Goal: Transaction & Acquisition: Purchase product/service

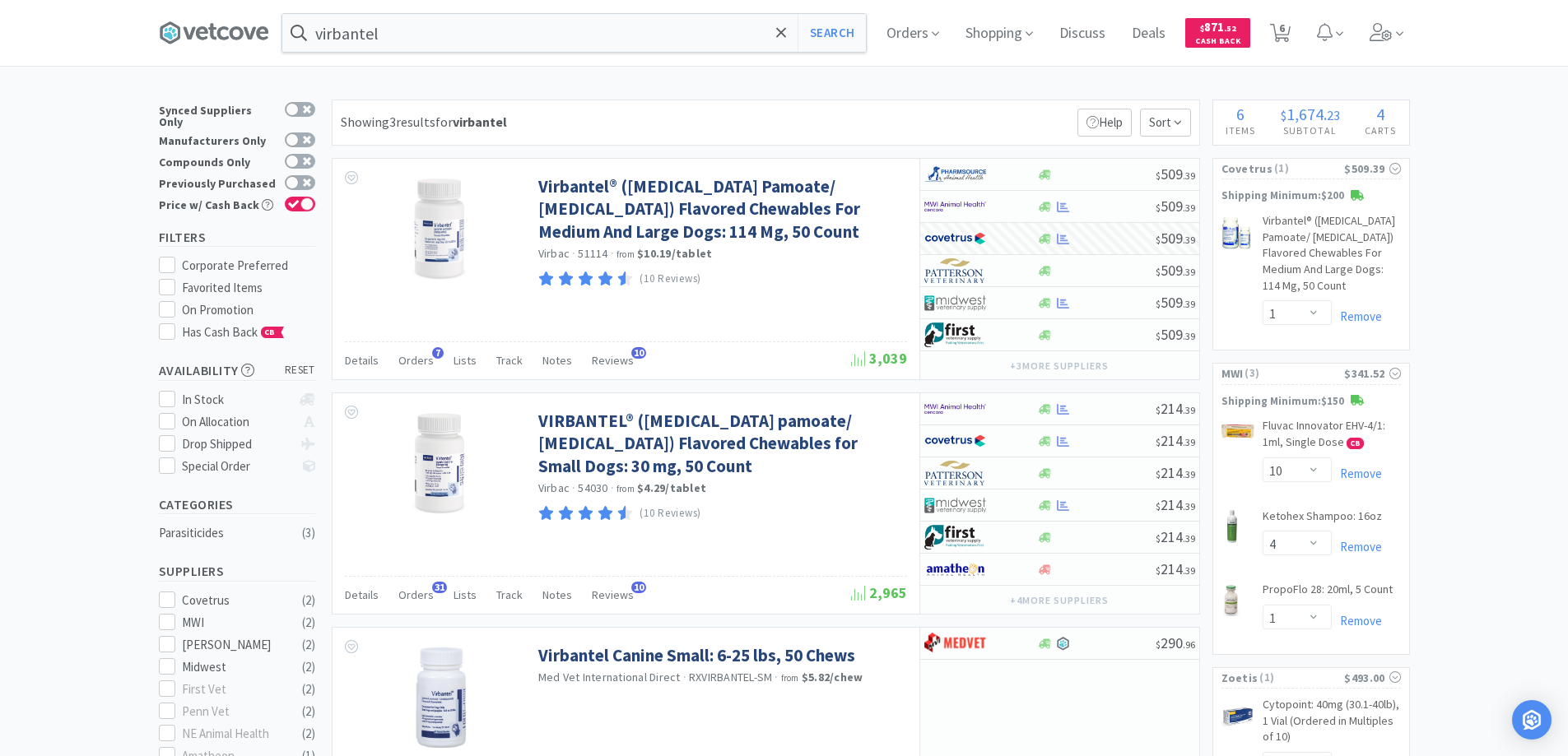
select select "1"
select select "10"
select select "4"
select select "1"
select select "10"
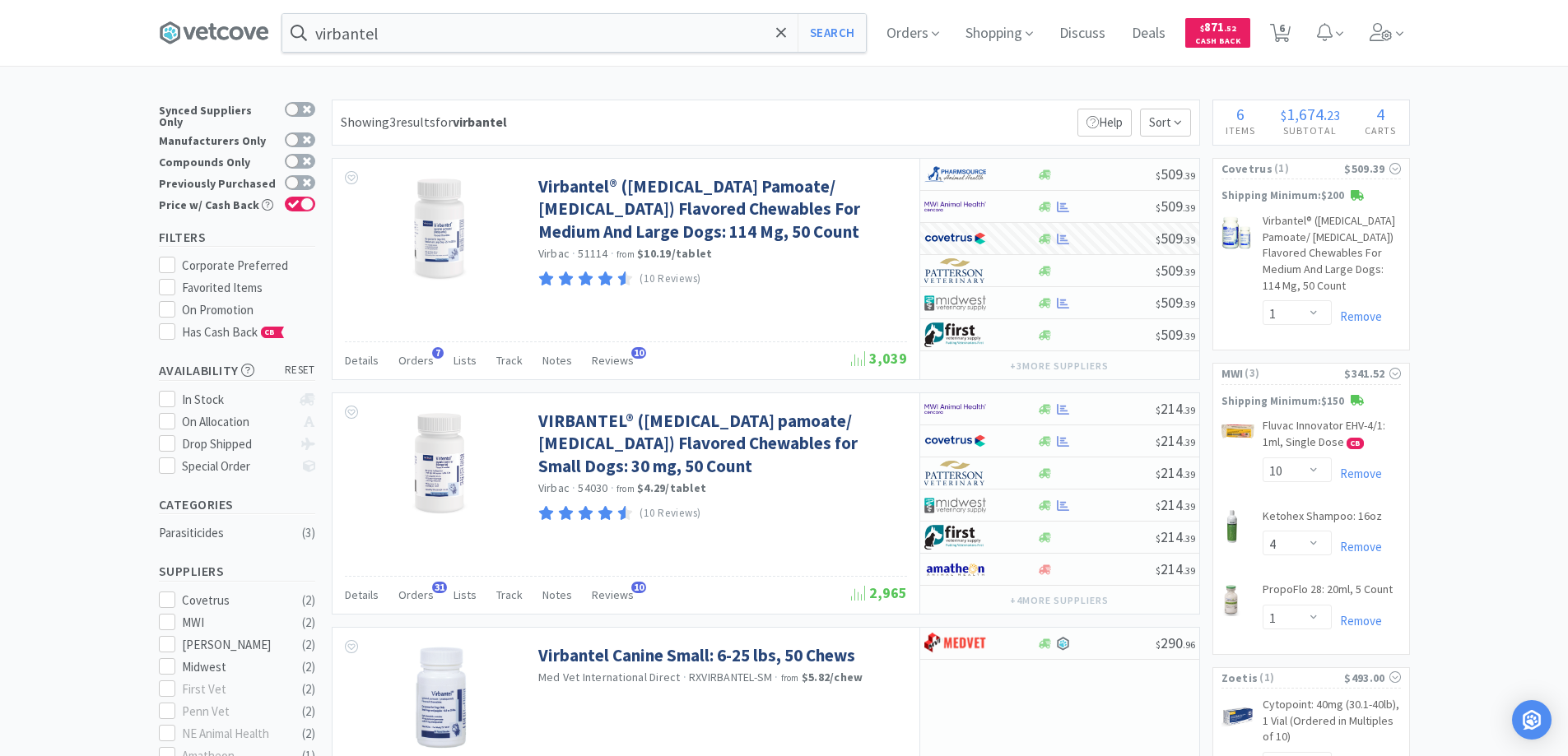
select select "8"
click at [1285, 24] on span "6" at bounding box center [1282, 28] width 6 height 66
select select "10"
select select "8"
select select "1"
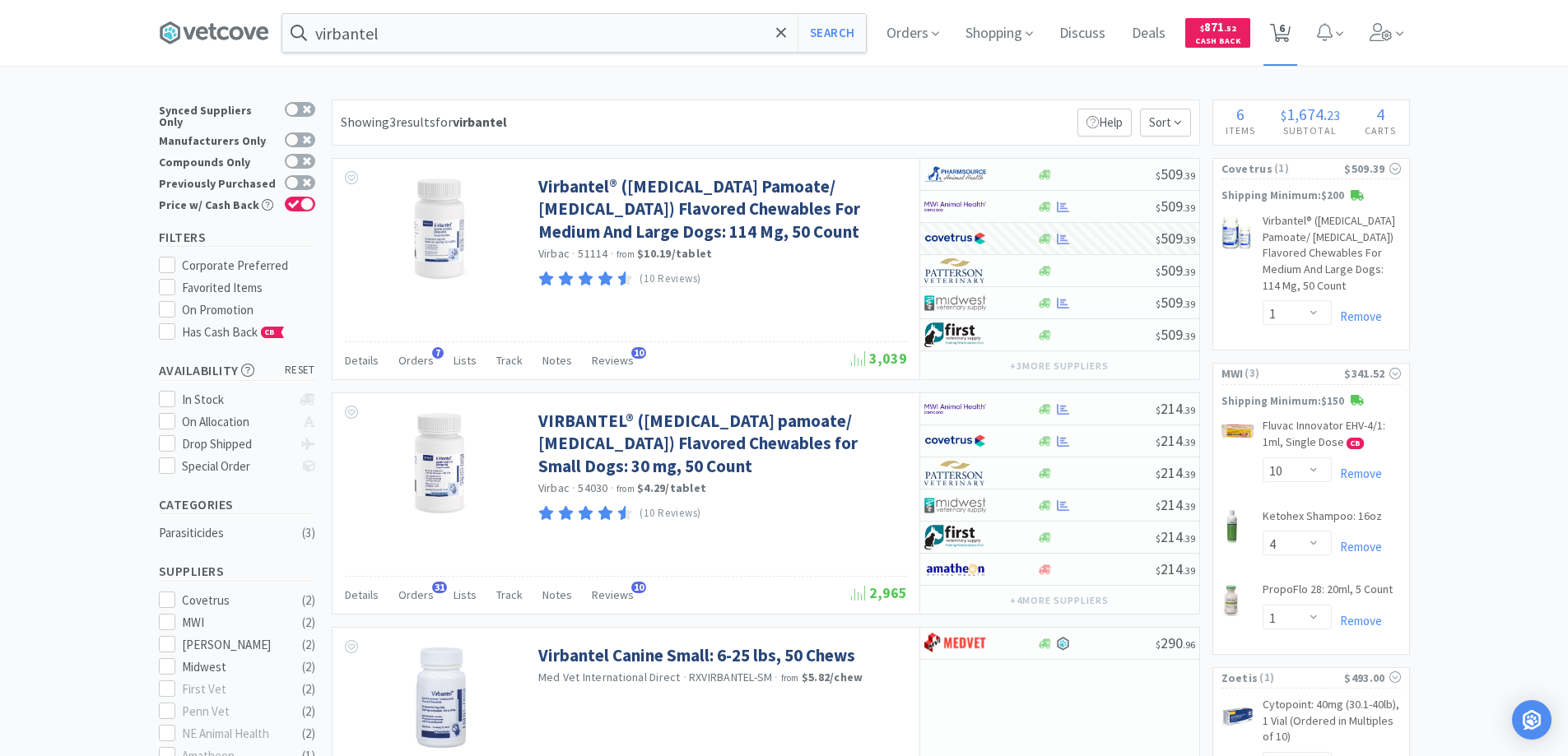
select select "10"
select select "4"
select select "1"
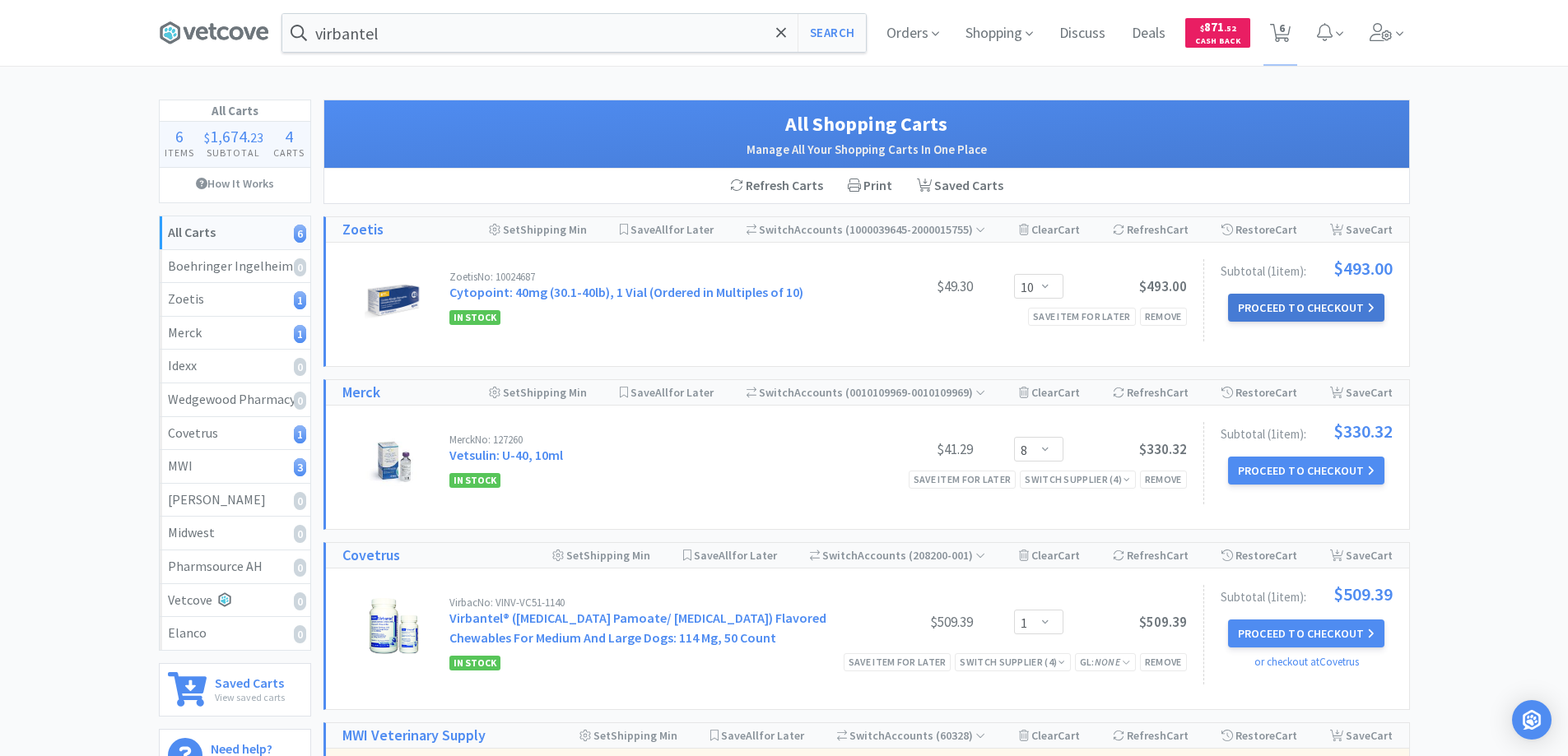
click at [1278, 309] on button "Proceed to Checkout" at bounding box center [1306, 307] width 157 height 28
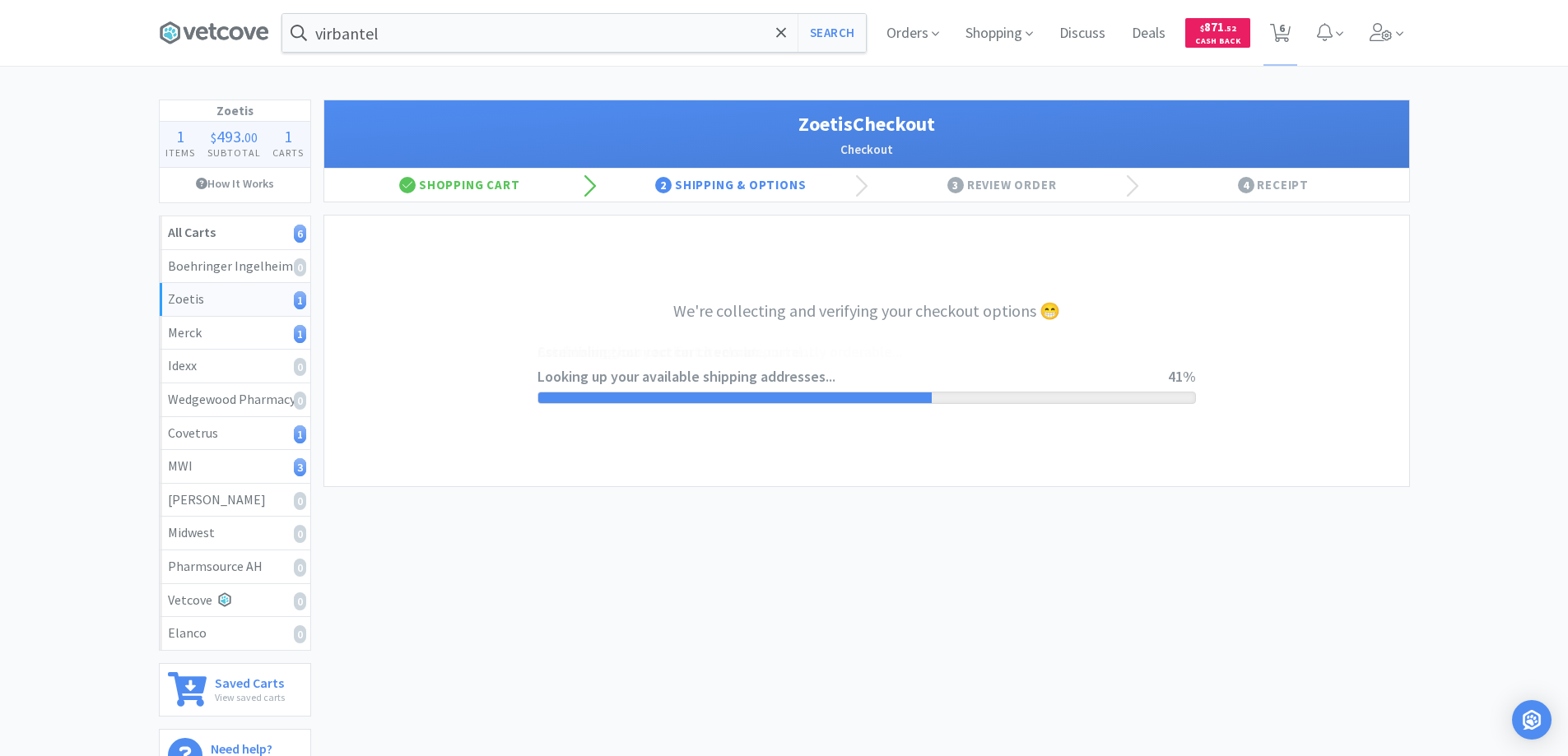
select select "invoice"
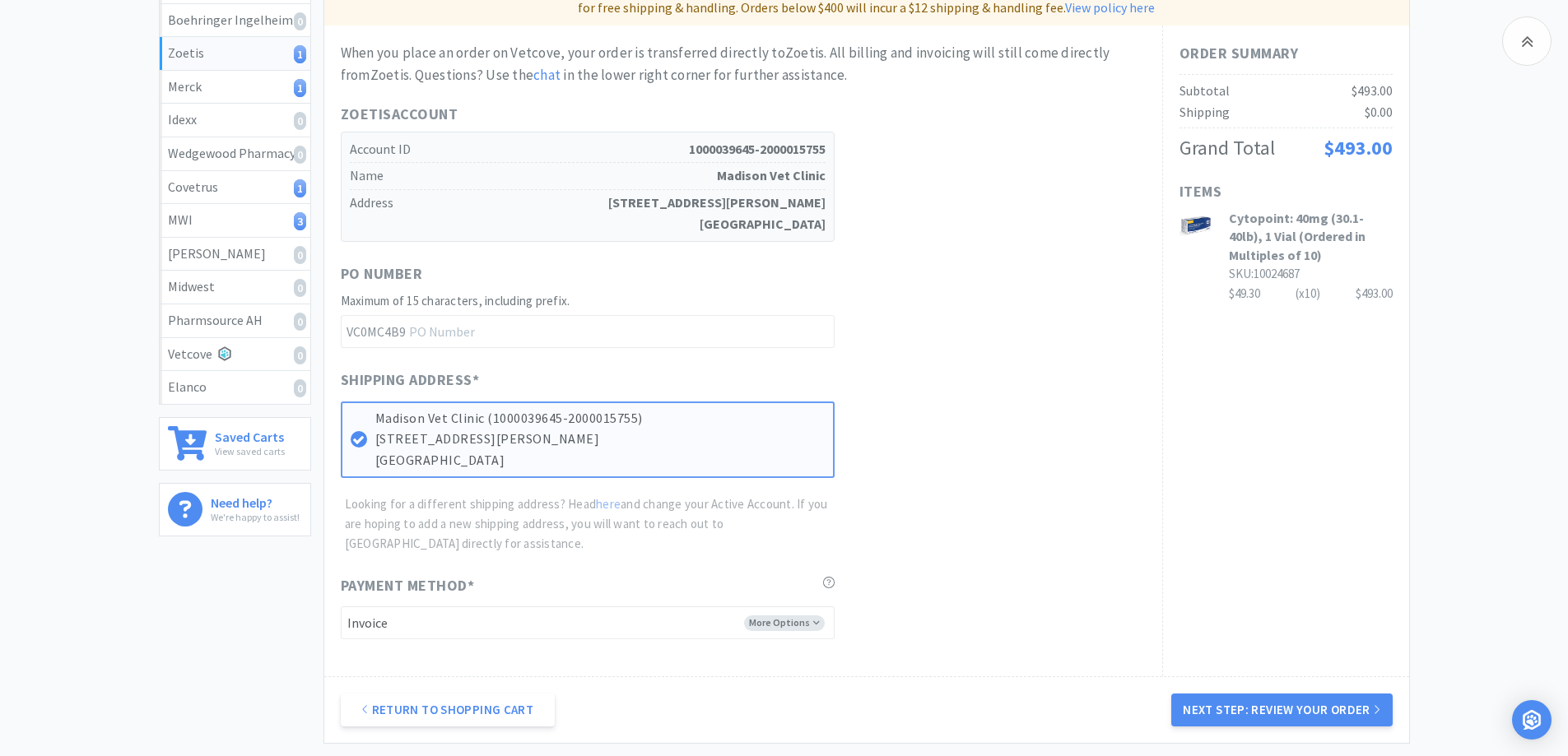
scroll to position [247, 0]
click at [1256, 702] on button "Next Step: Review Your Order" at bounding box center [1281, 709] width 221 height 32
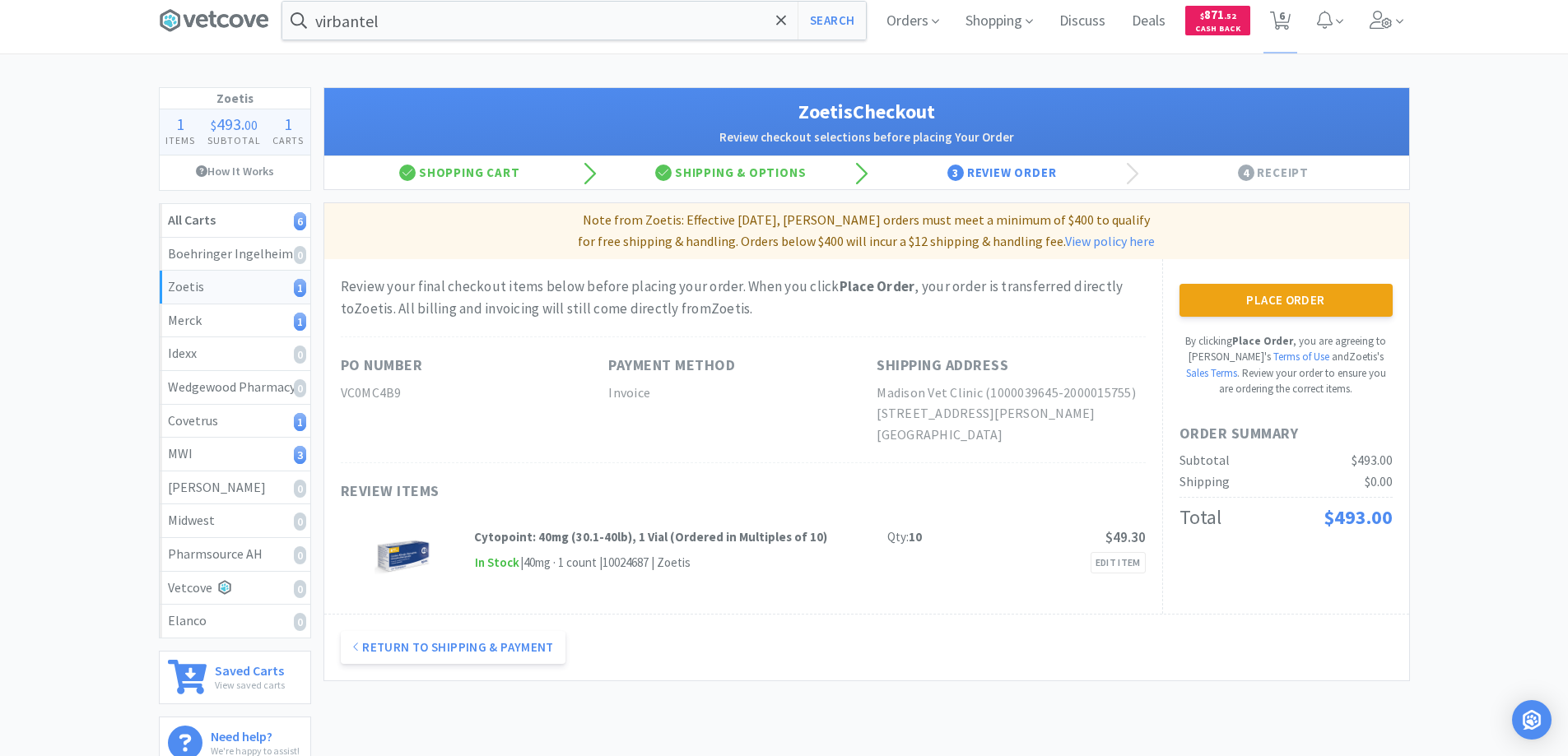
scroll to position [0, 0]
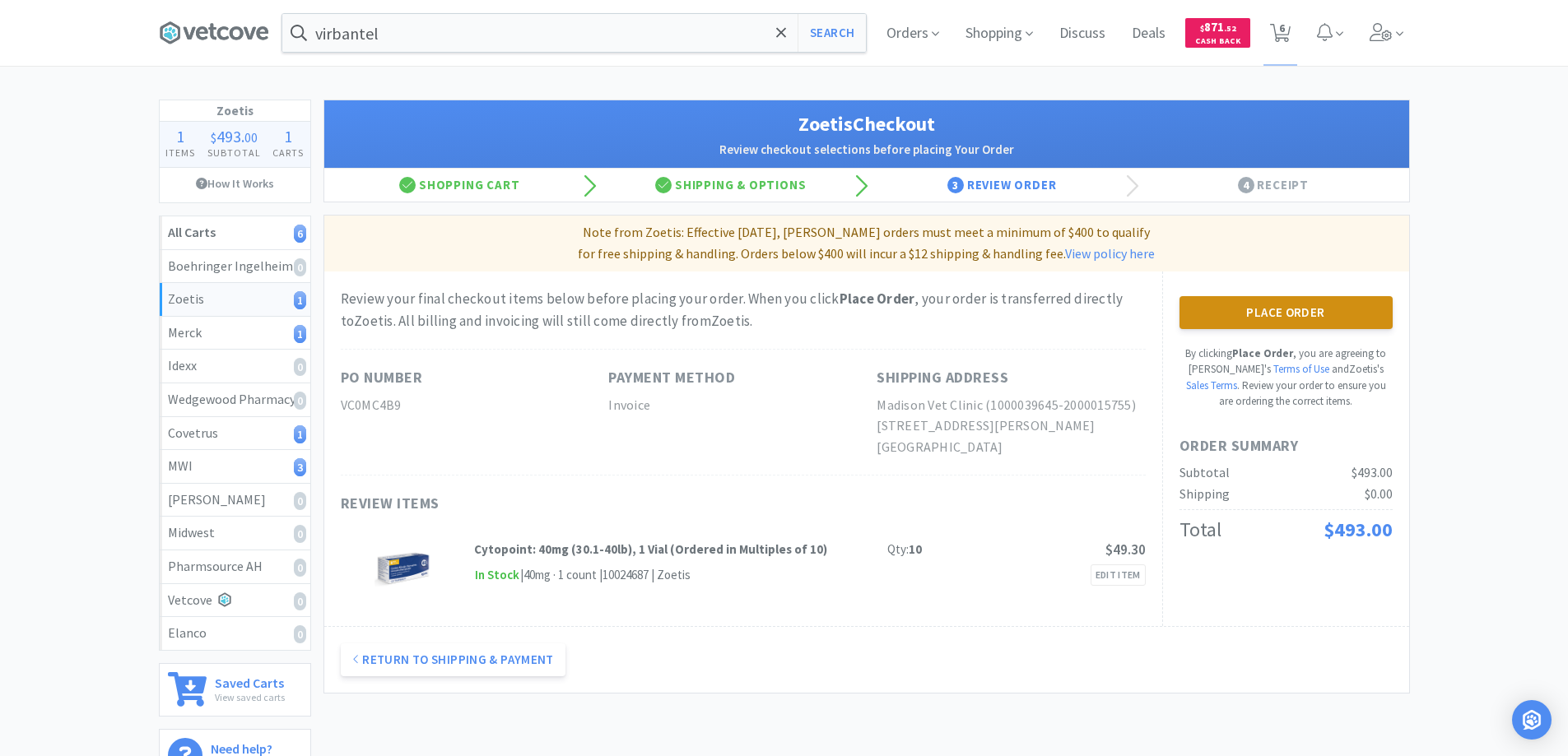
click at [1290, 310] on button "Place Order" at bounding box center [1285, 313] width 213 height 32
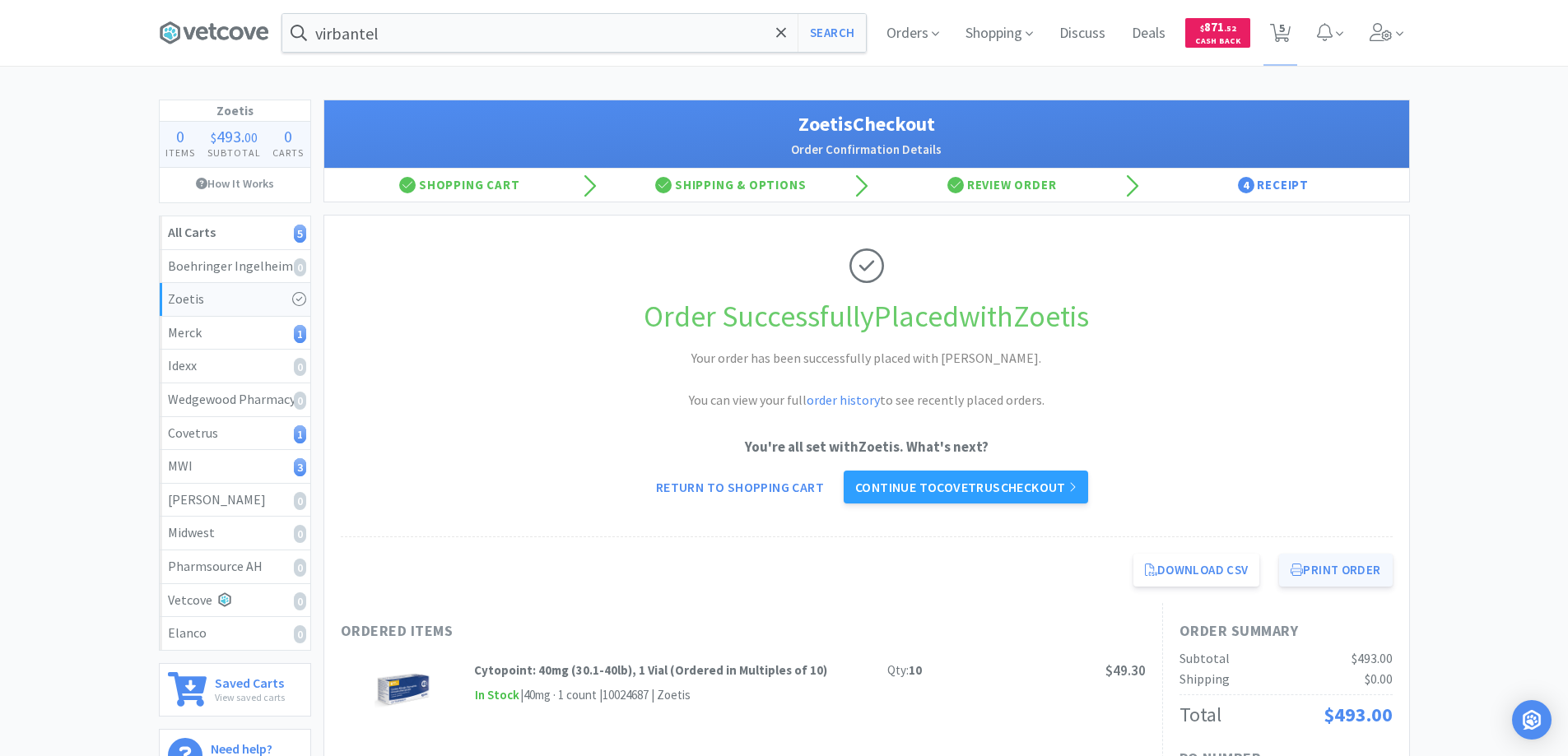
click at [1327, 568] on button "Print Order" at bounding box center [1336, 570] width 113 height 32
click at [1282, 26] on span "5" at bounding box center [1282, 28] width 6 height 66
select select "8"
select select "1"
select select "10"
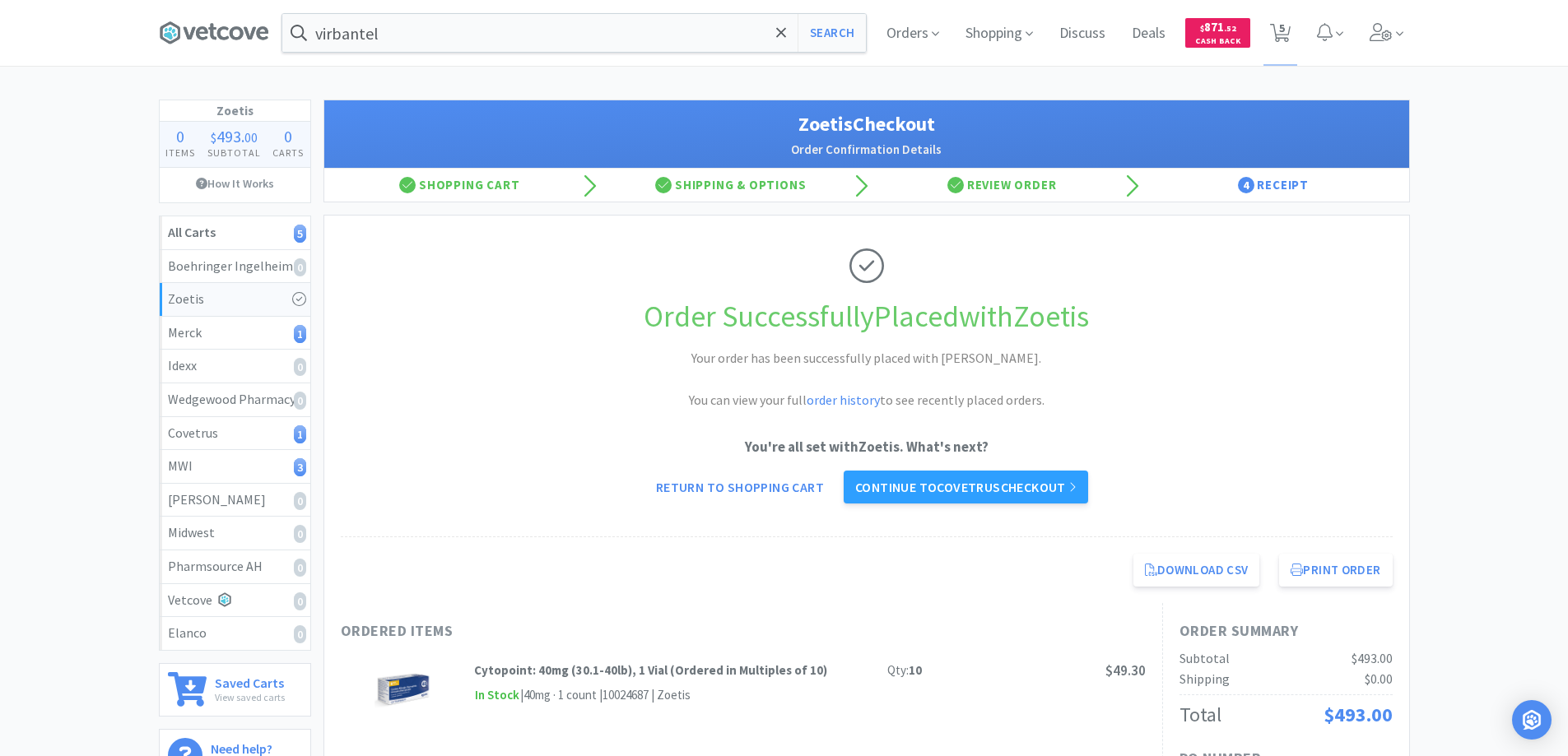
select select "4"
select select "1"
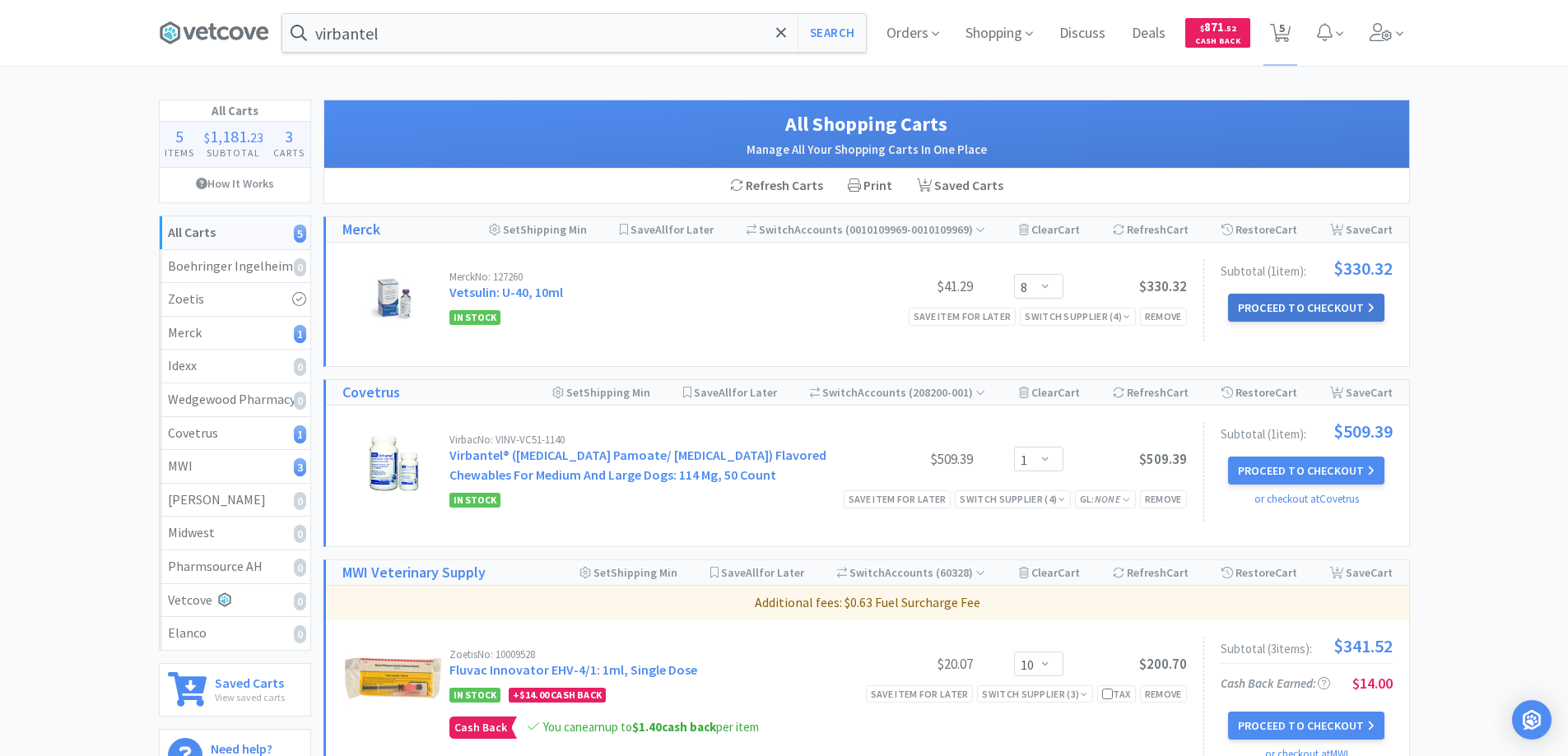
click at [1252, 308] on button "Proceed to Checkout" at bounding box center [1306, 307] width 157 height 28
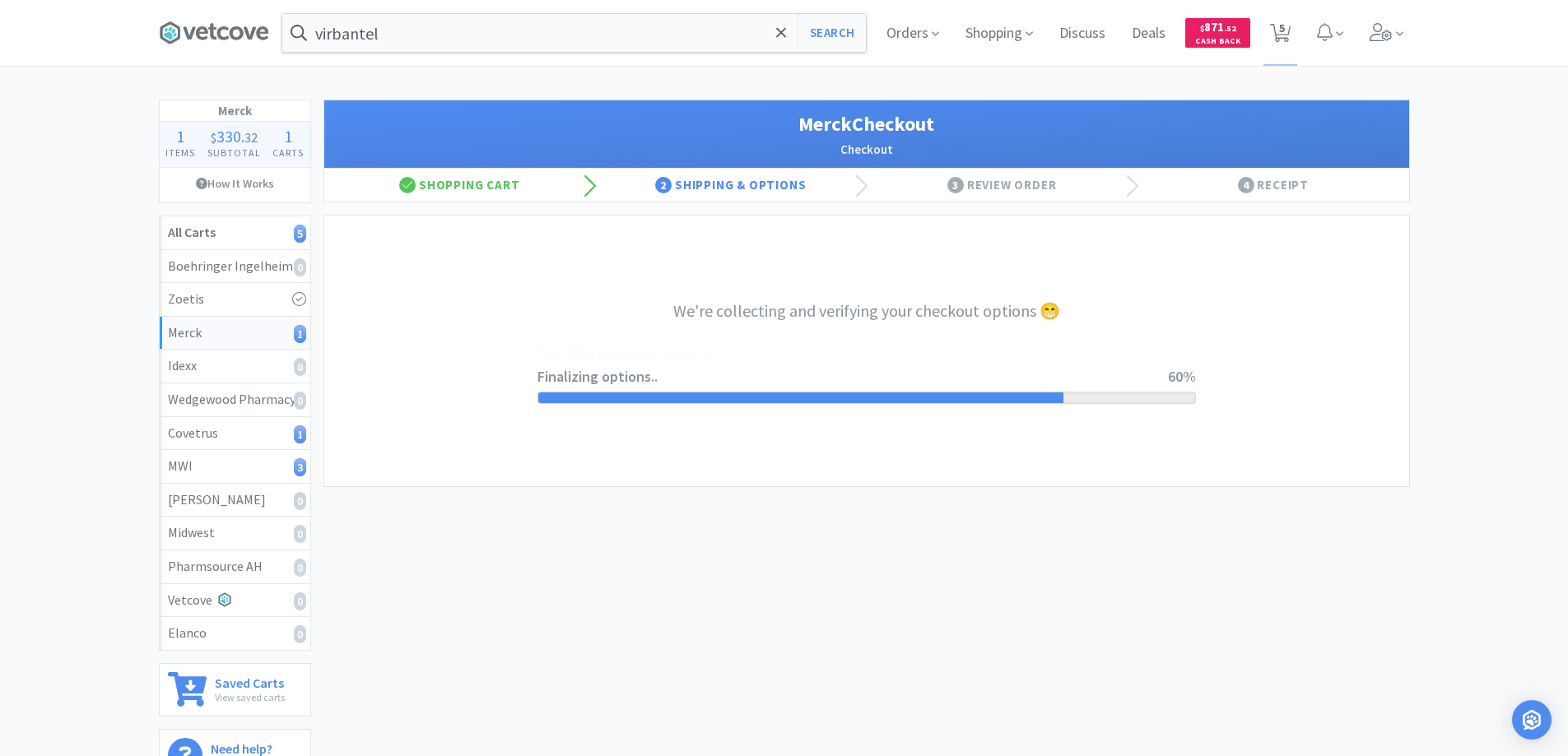
select select "-E803-9633-Q2BK98JX4CWZ1W"
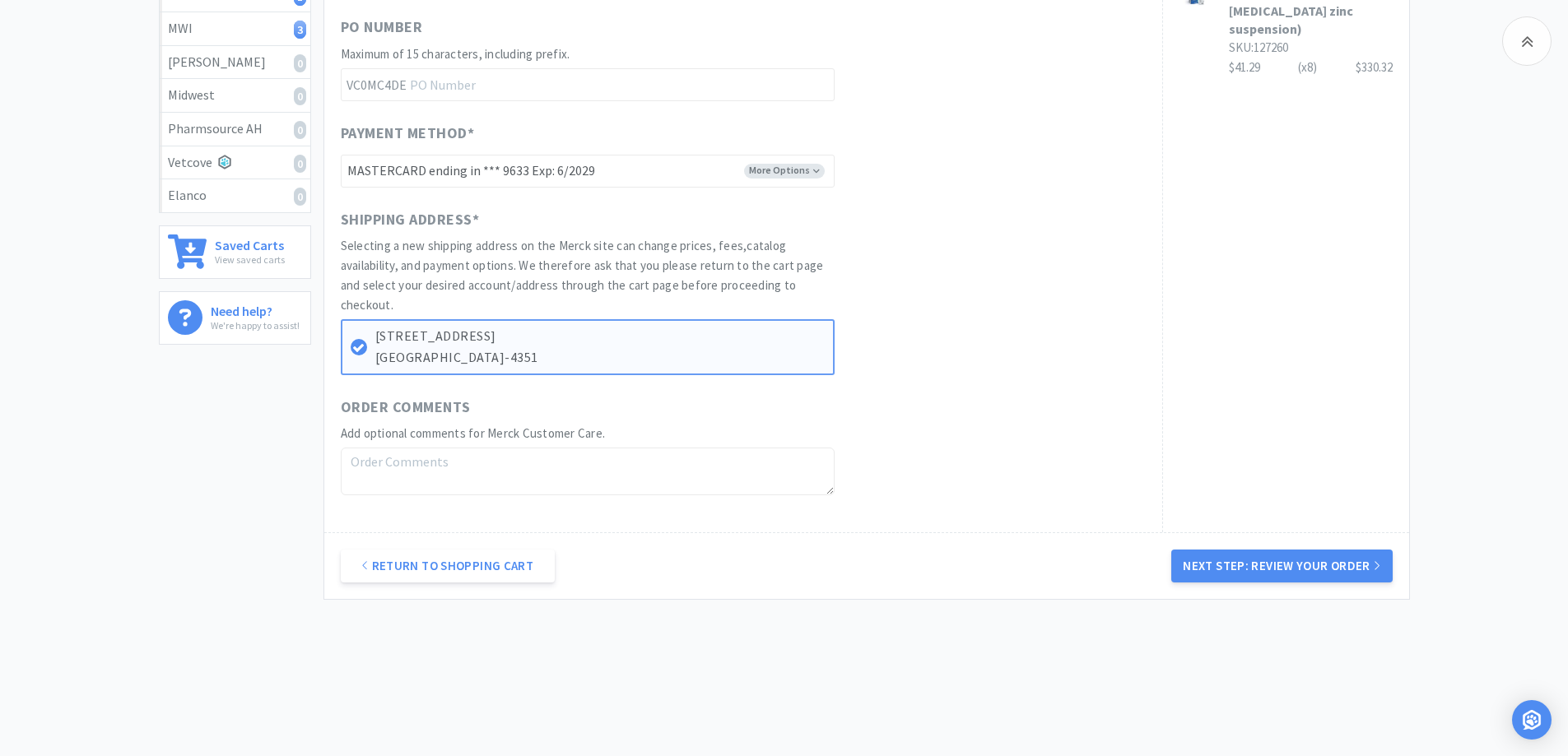
scroll to position [450, 0]
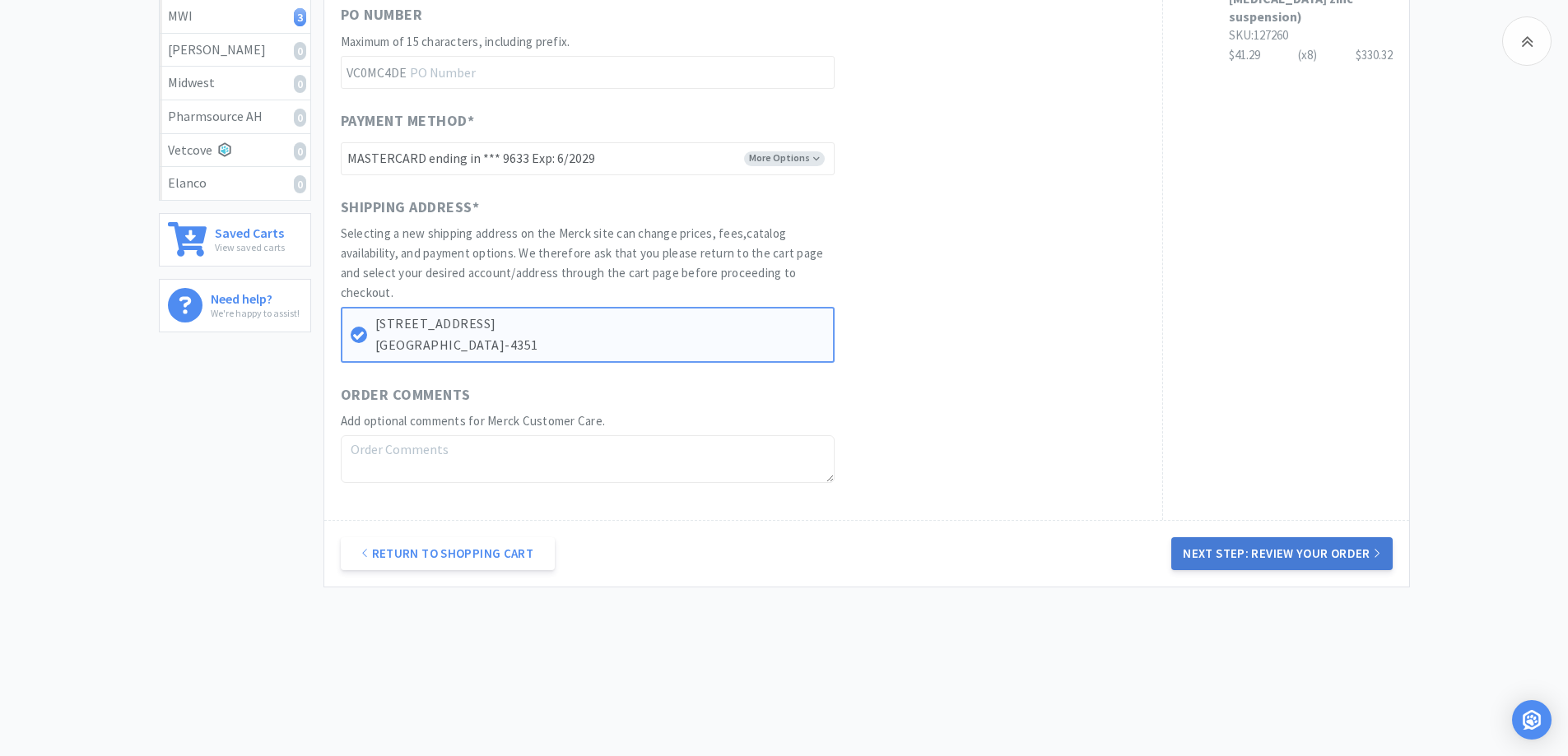
click at [1215, 553] on button "Next Step: Review Your Order" at bounding box center [1281, 553] width 221 height 32
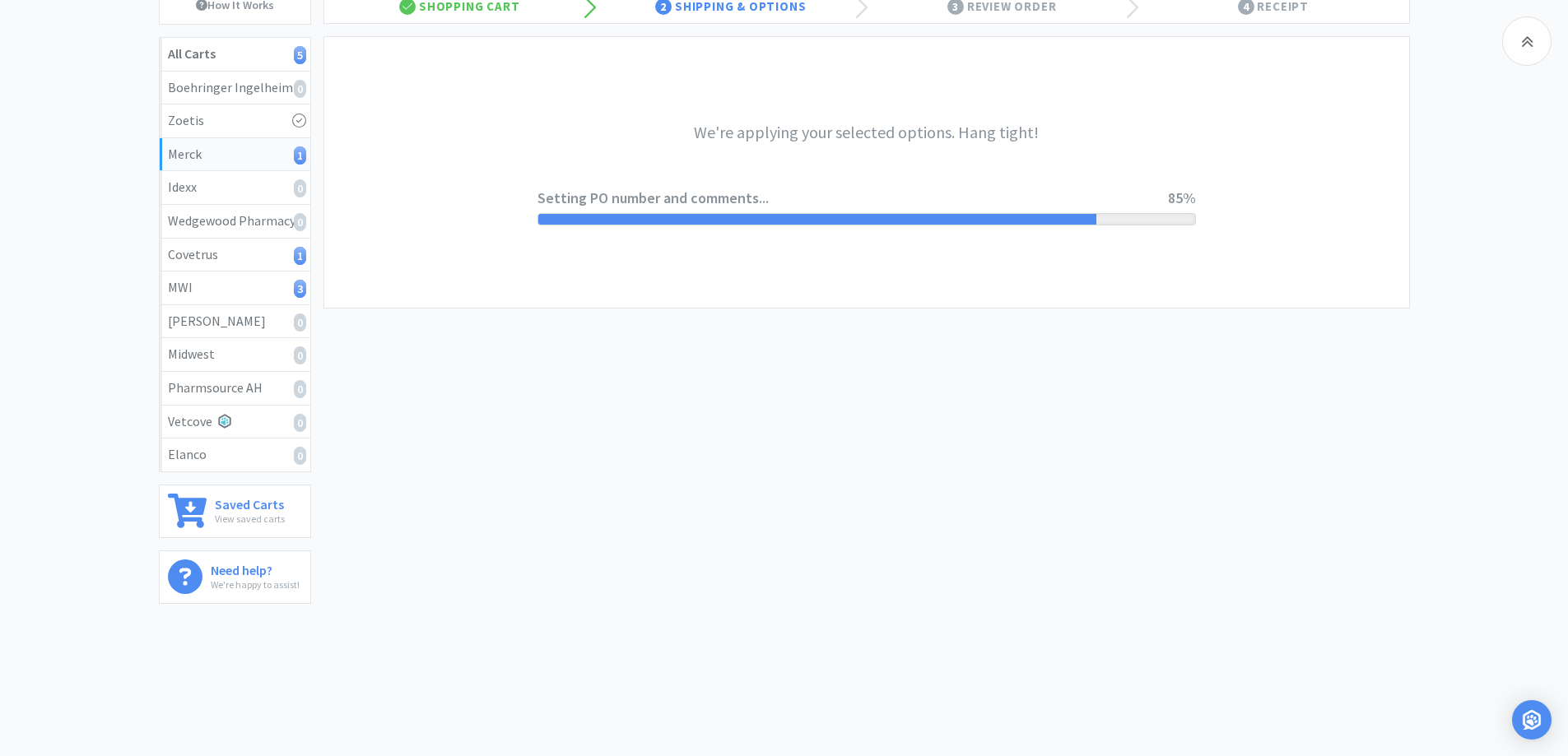
scroll to position [0, 0]
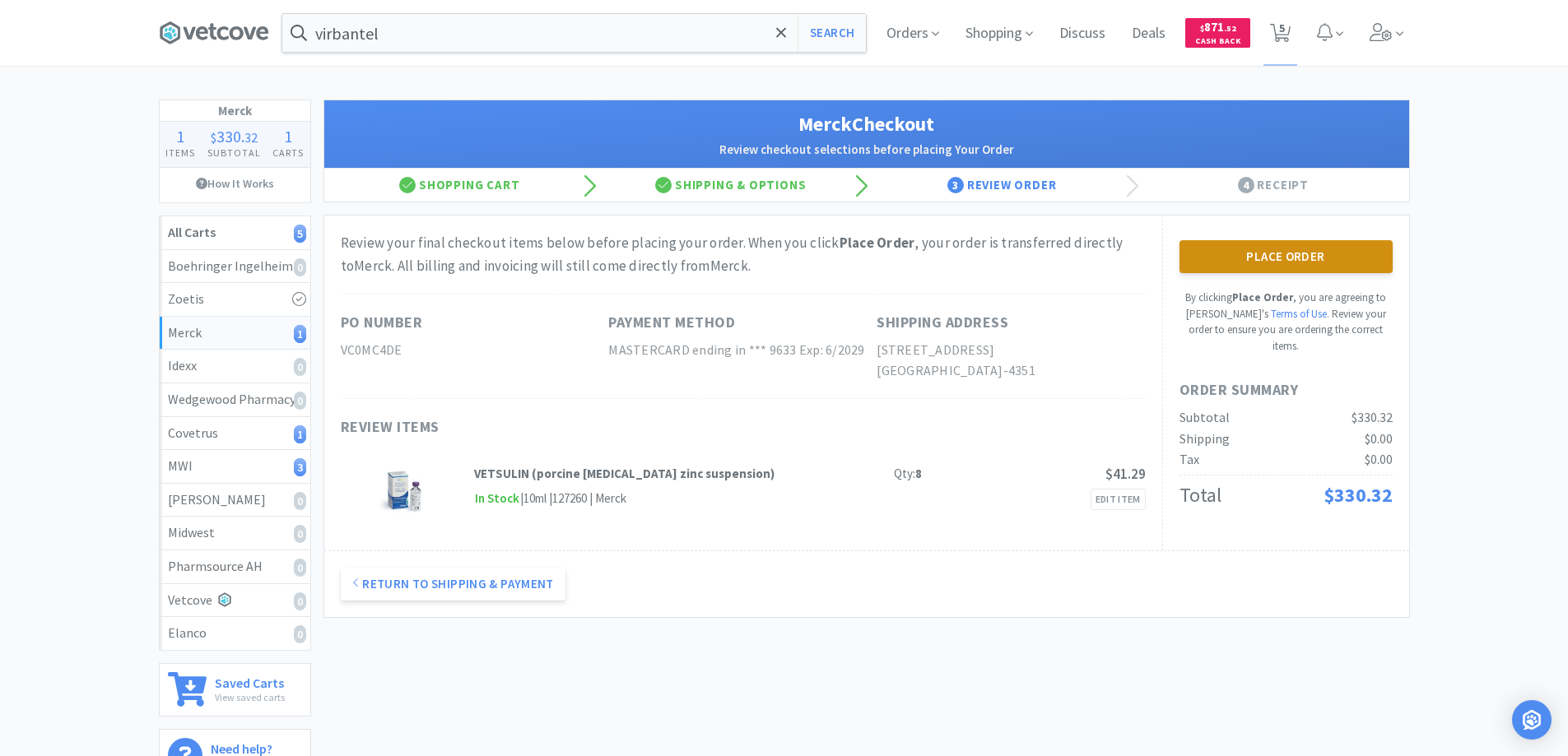
click at [1268, 258] on button "Place Order" at bounding box center [1285, 256] width 213 height 32
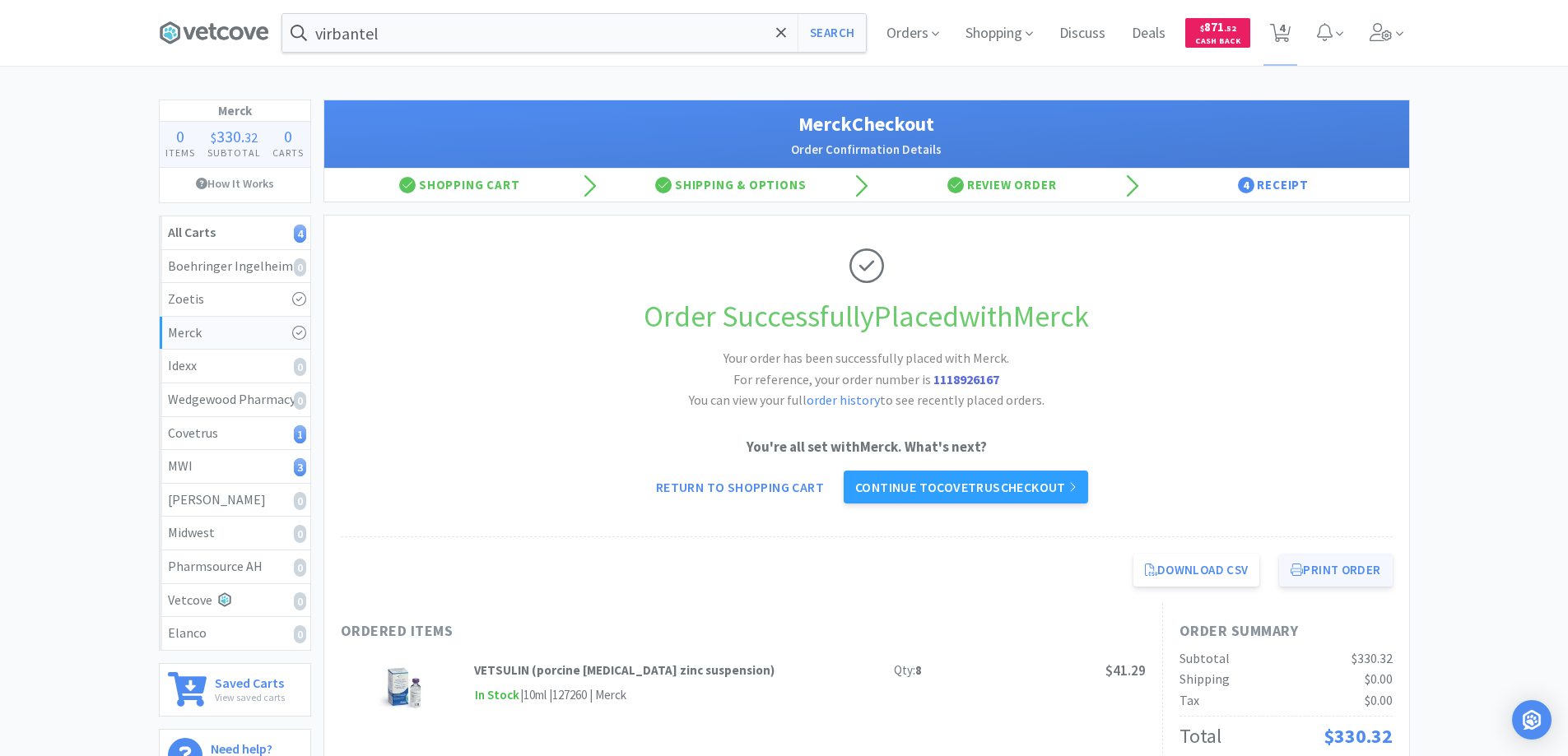
click at [1330, 569] on button "Print Order" at bounding box center [1336, 570] width 113 height 32
